Goal: Information Seeking & Learning: Learn about a topic

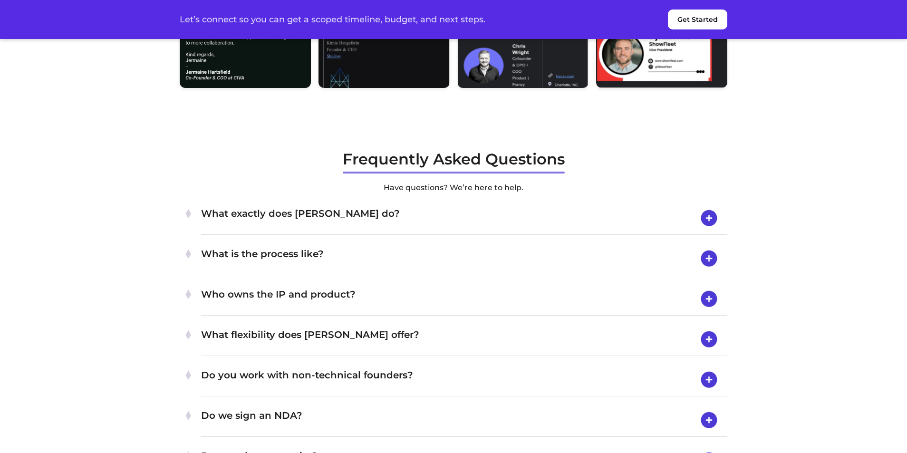
scroll to position [3678, 0]
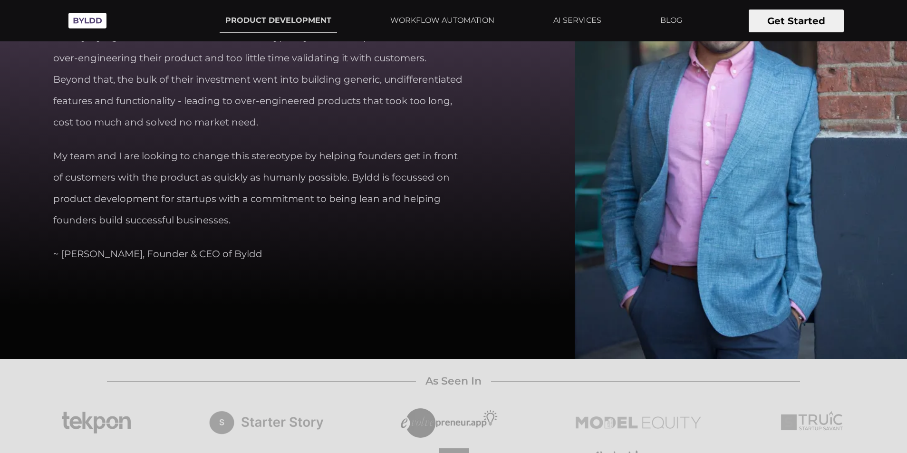
scroll to position [2854, 0]
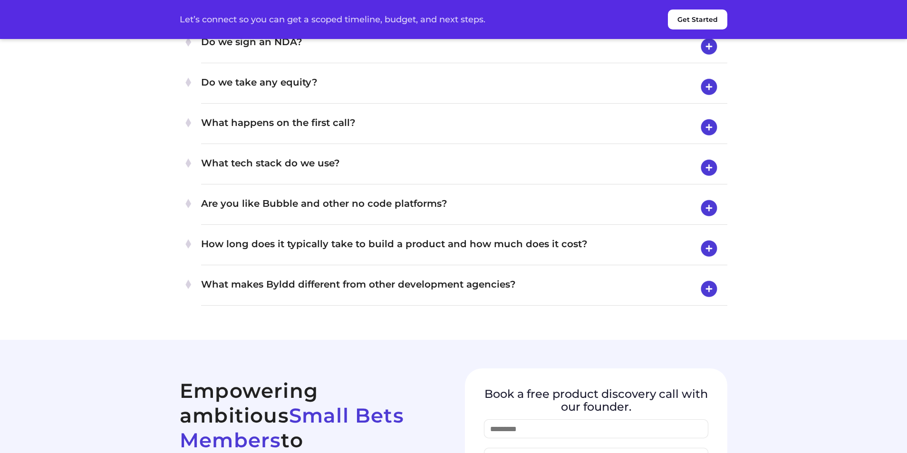
scroll to position [3805, 0]
